Goal: Navigation & Orientation: Find specific page/section

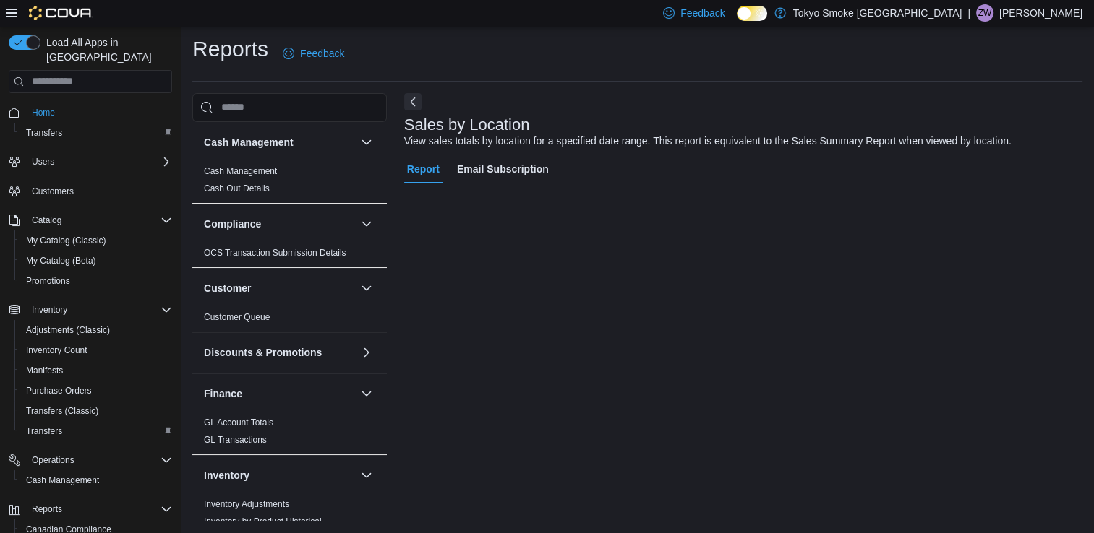
scroll to position [800, 0]
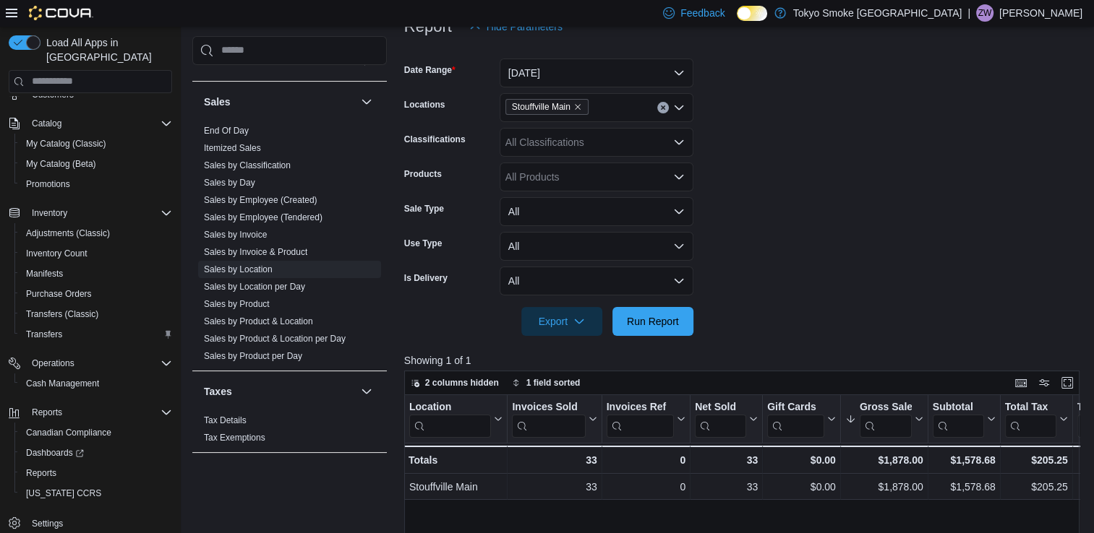
click at [12, 16] on icon at bounding box center [12, 13] width 12 height 9
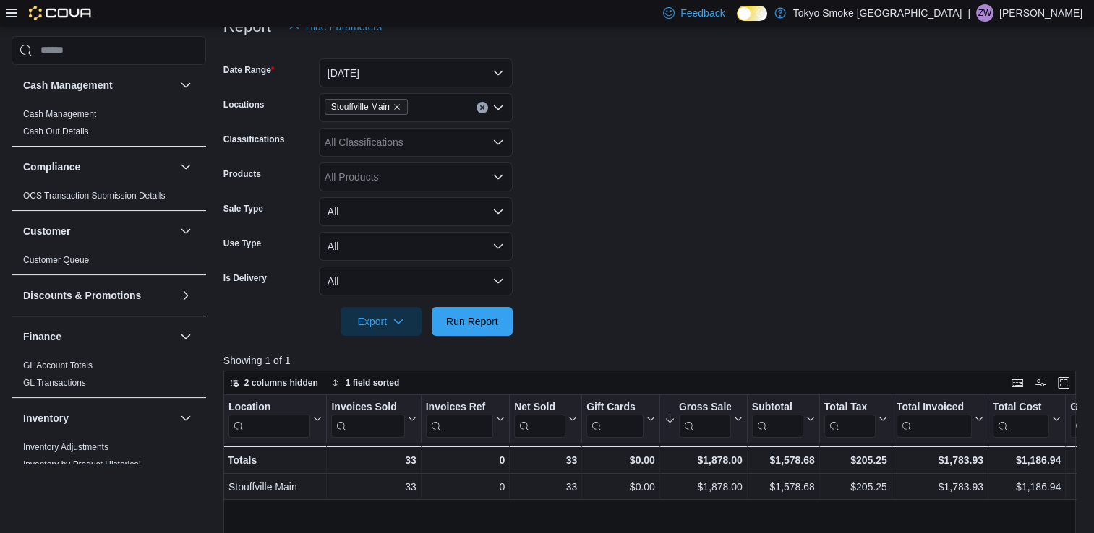
scroll to position [0, 0]
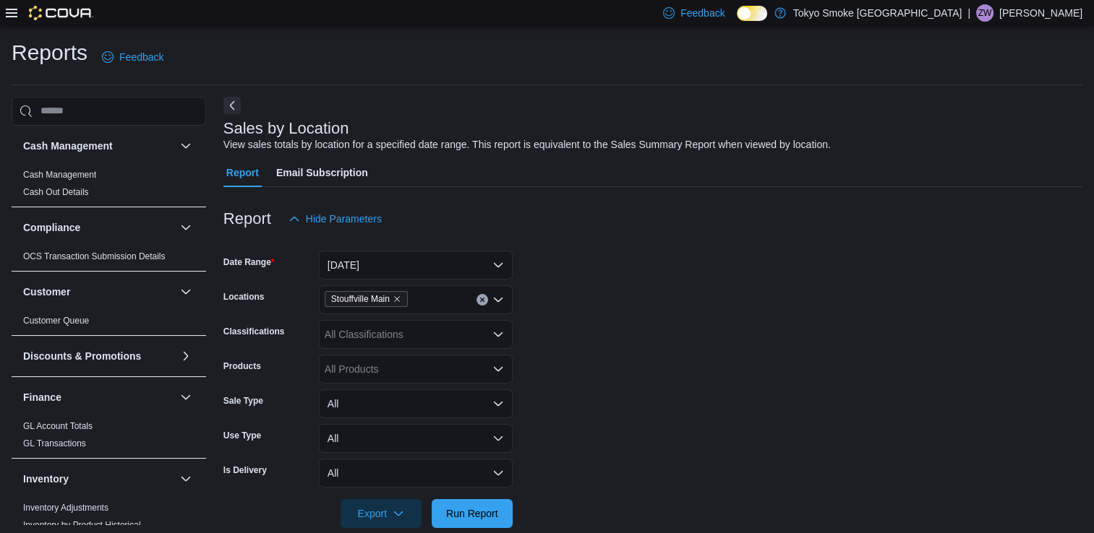
click at [12, 12] on icon at bounding box center [12, 13] width 12 height 12
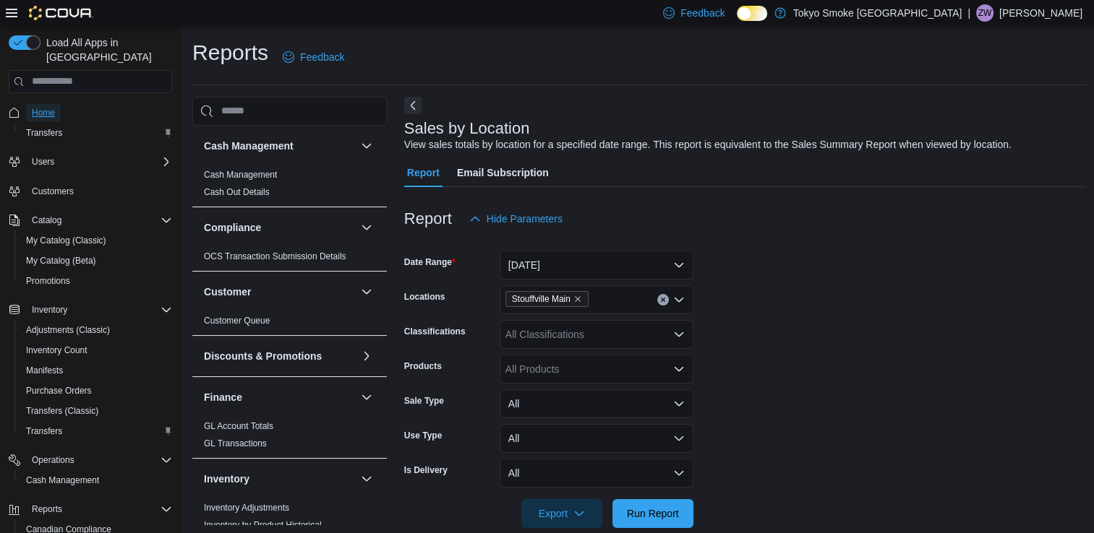
click at [44, 107] on span "Home" at bounding box center [43, 113] width 23 height 12
